Goal: Find specific page/section: Find specific page/section

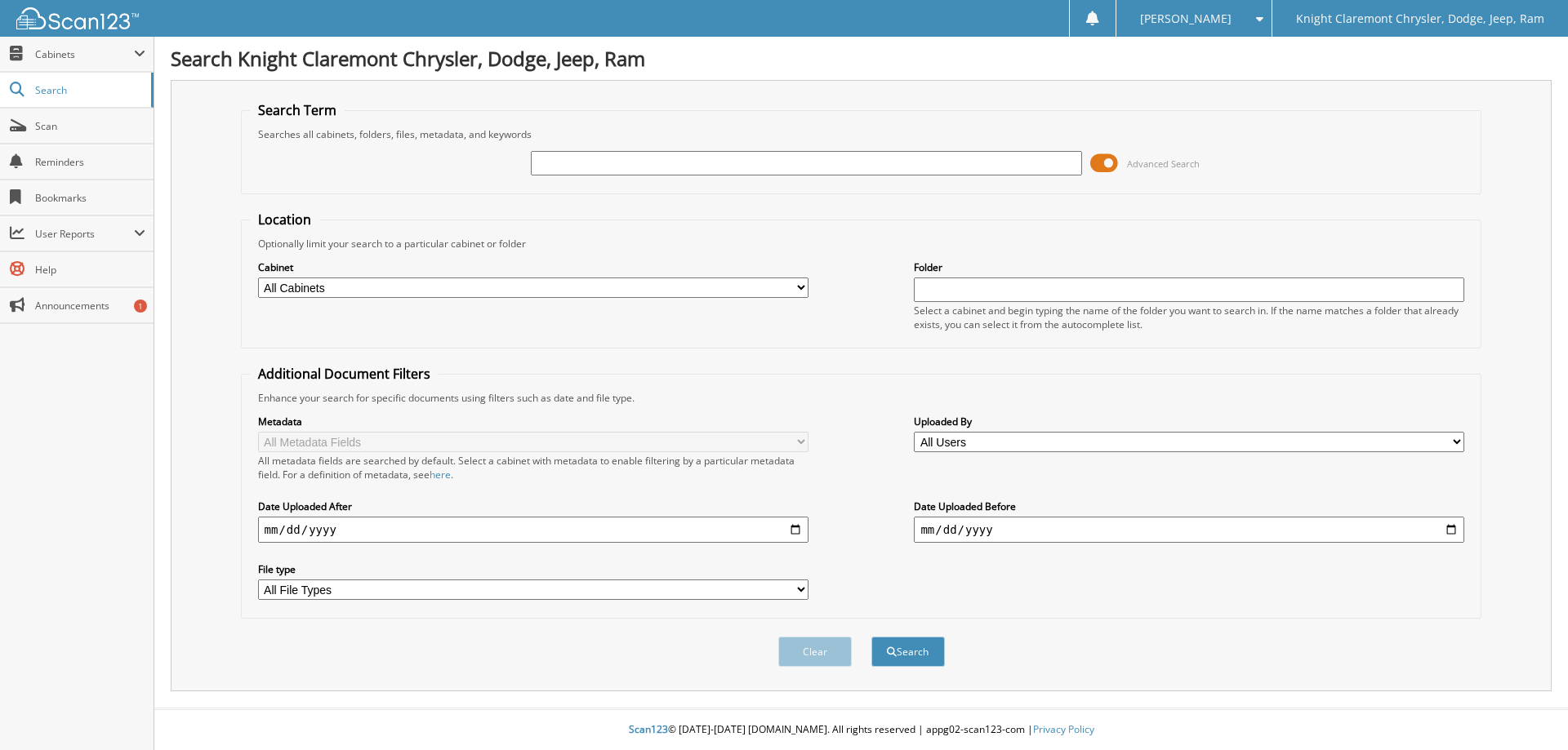
click at [582, 165] on input "text" at bounding box center [805, 164] width 550 height 25
type input "FR3893"
click at [872, 637] on button "Search" at bounding box center [908, 652] width 74 height 30
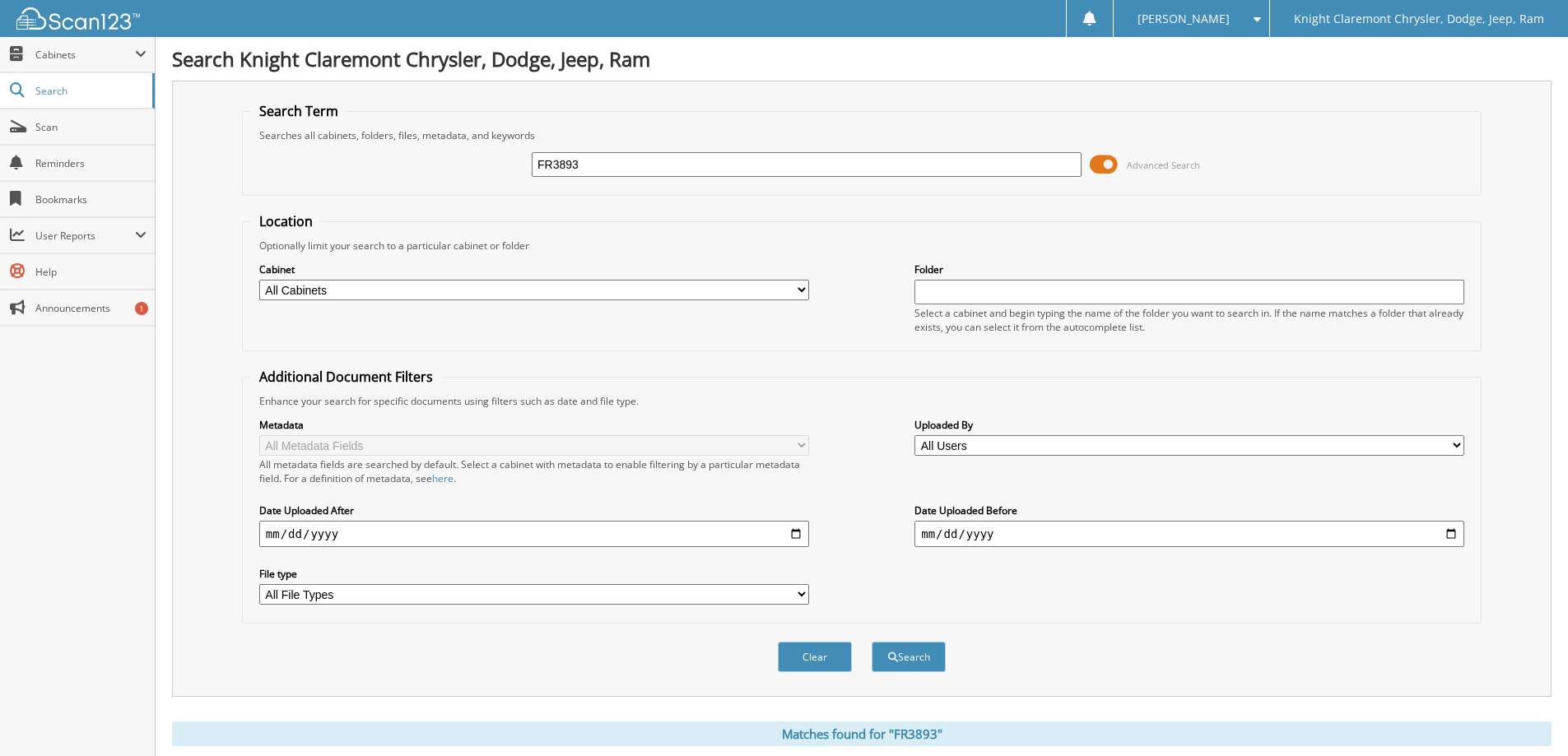
drag, startPoint x: 622, startPoint y: 158, endPoint x: 513, endPoint y: 158, distance: 109.0
click at [513, 158] on div "FR3893 Advanced Search" at bounding box center [862, 164] width 1222 height 45
type input "[PERSON_NAME]"
click at [872, 642] on button "Search" at bounding box center [908, 657] width 74 height 30
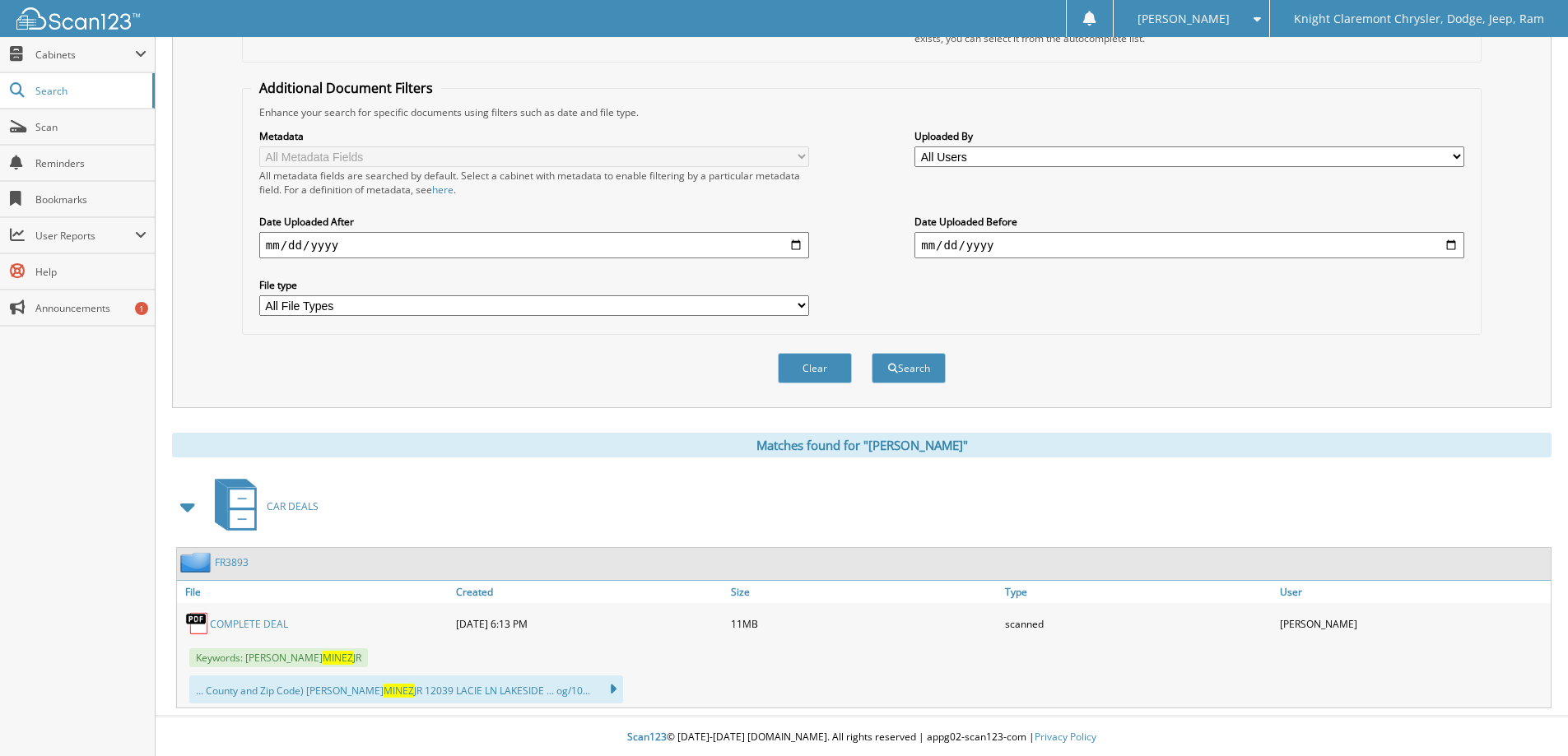
scroll to position [291, 0]
click at [109, 42] on span "Cabinets" at bounding box center [77, 54] width 154 height 36
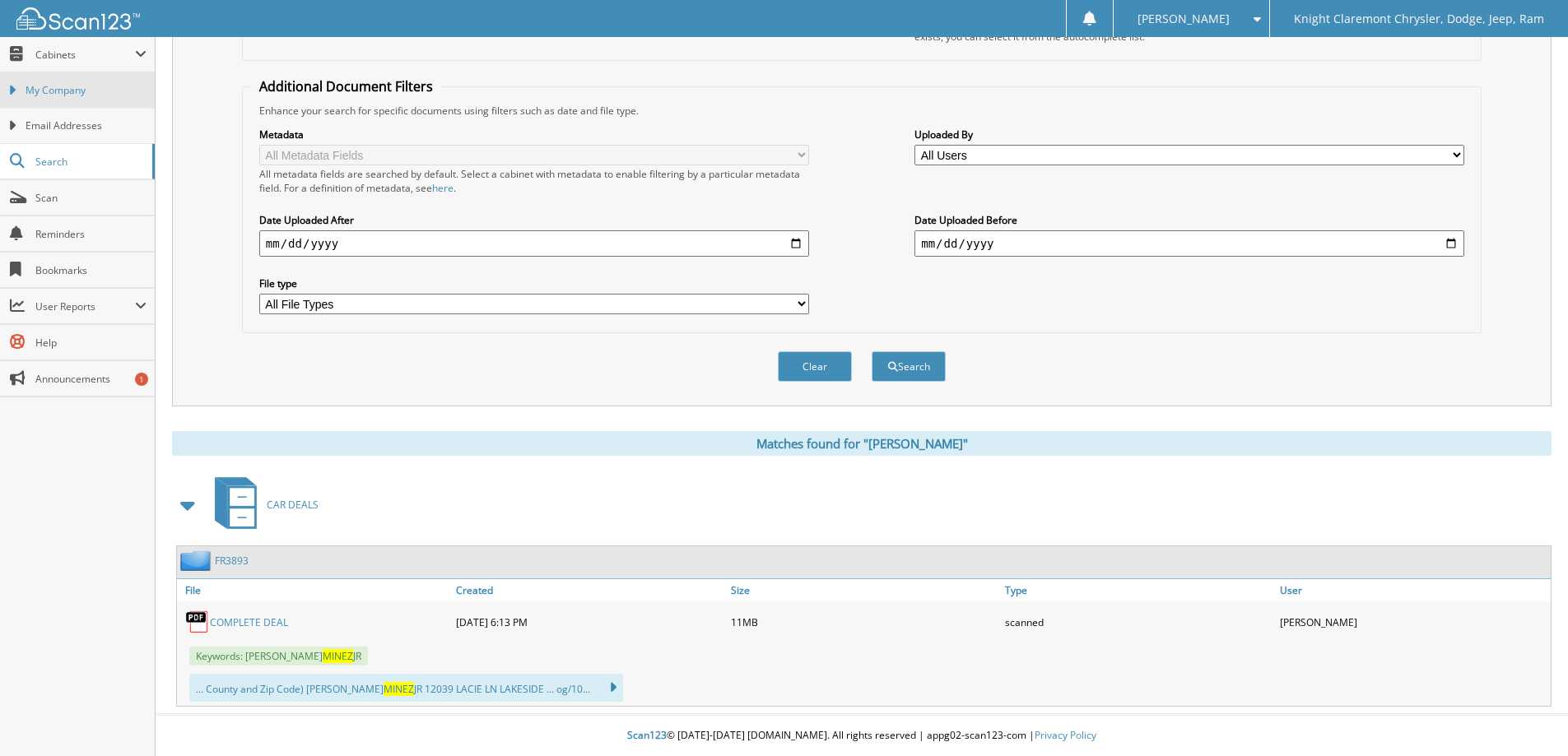
click at [83, 88] on span "My Company" at bounding box center [87, 90] width 121 height 15
